Goal: Information Seeking & Learning: Learn about a topic

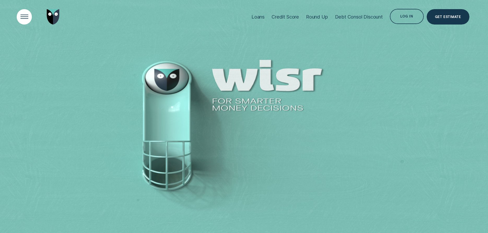
click at [25, 18] on div "Open Menu" at bounding box center [25, 17] width 22 height 22
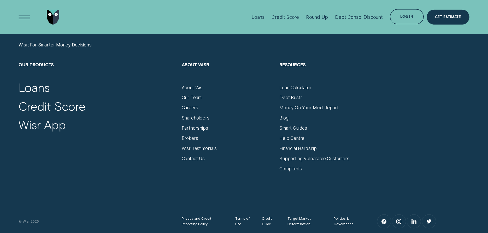
scroll to position [2131, 0]
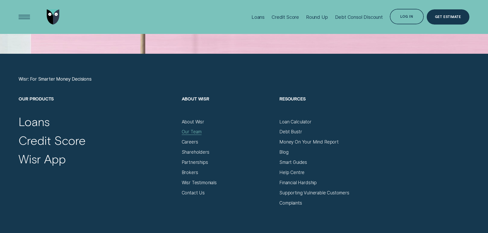
click at [194, 130] on div "Our Team" at bounding box center [192, 132] width 20 height 6
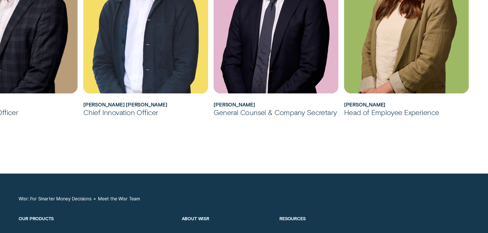
scroll to position [613, 0]
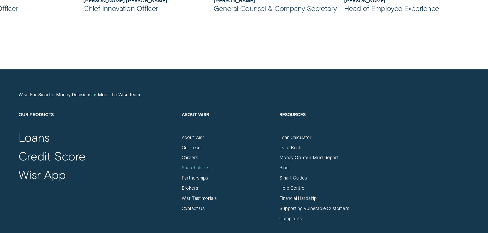
click at [199, 167] on div "Shareholders" at bounding box center [196, 168] width 28 height 6
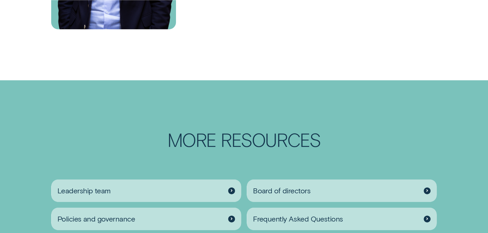
scroll to position [773, 0]
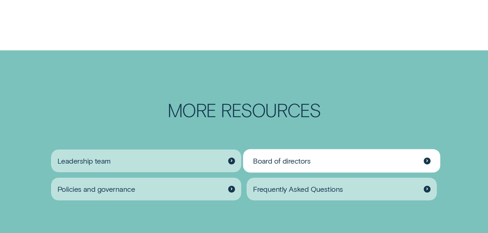
click at [297, 166] on span "Board of directors" at bounding box center [281, 160] width 57 height 9
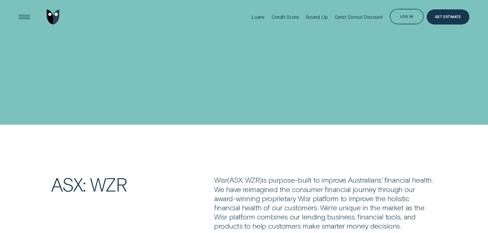
scroll to position [773, 0]
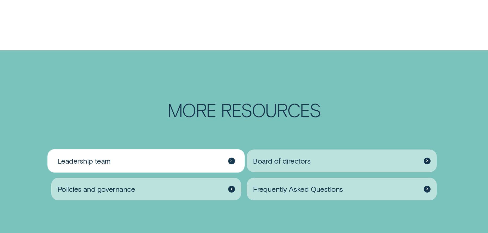
click at [124, 164] on div "Leadership team" at bounding box center [146, 161] width 190 height 23
